Goal: Find specific page/section: Find specific page/section

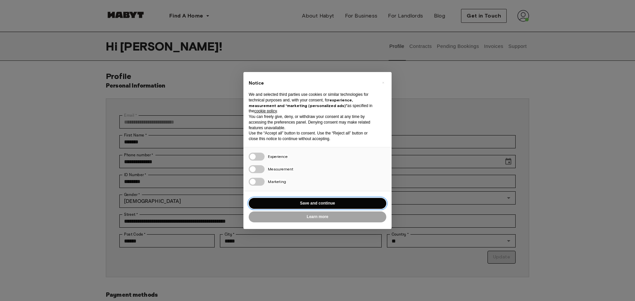
click at [316, 204] on button "Save and continue" at bounding box center [318, 203] width 138 height 11
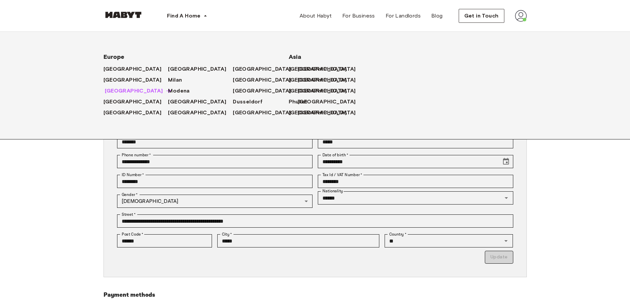
click at [112, 89] on span "[GEOGRAPHIC_DATA]" at bounding box center [134, 91] width 58 height 8
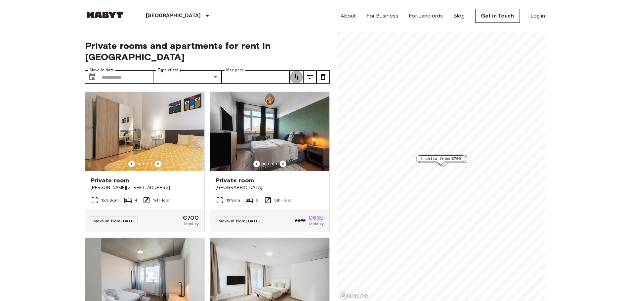
click at [297, 73] on icon "tune" at bounding box center [297, 77] width 8 height 8
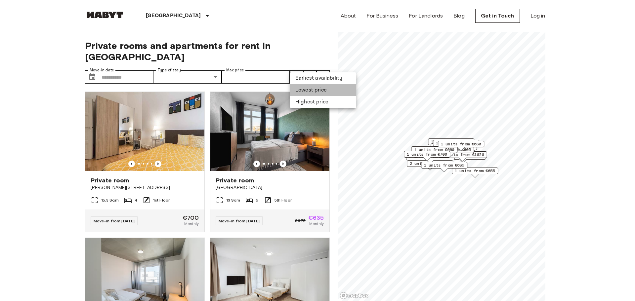
click at [308, 87] on li "Lowest price" at bounding box center [323, 90] width 66 height 12
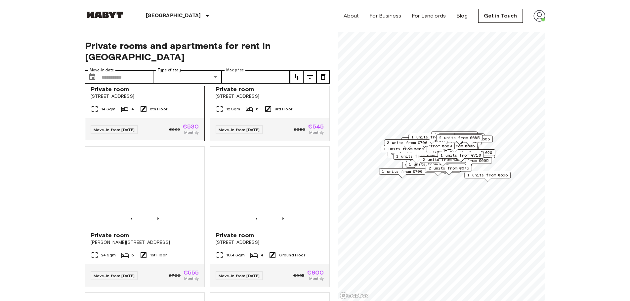
scroll to position [99, 0]
